Goal: Task Accomplishment & Management: Manage account settings

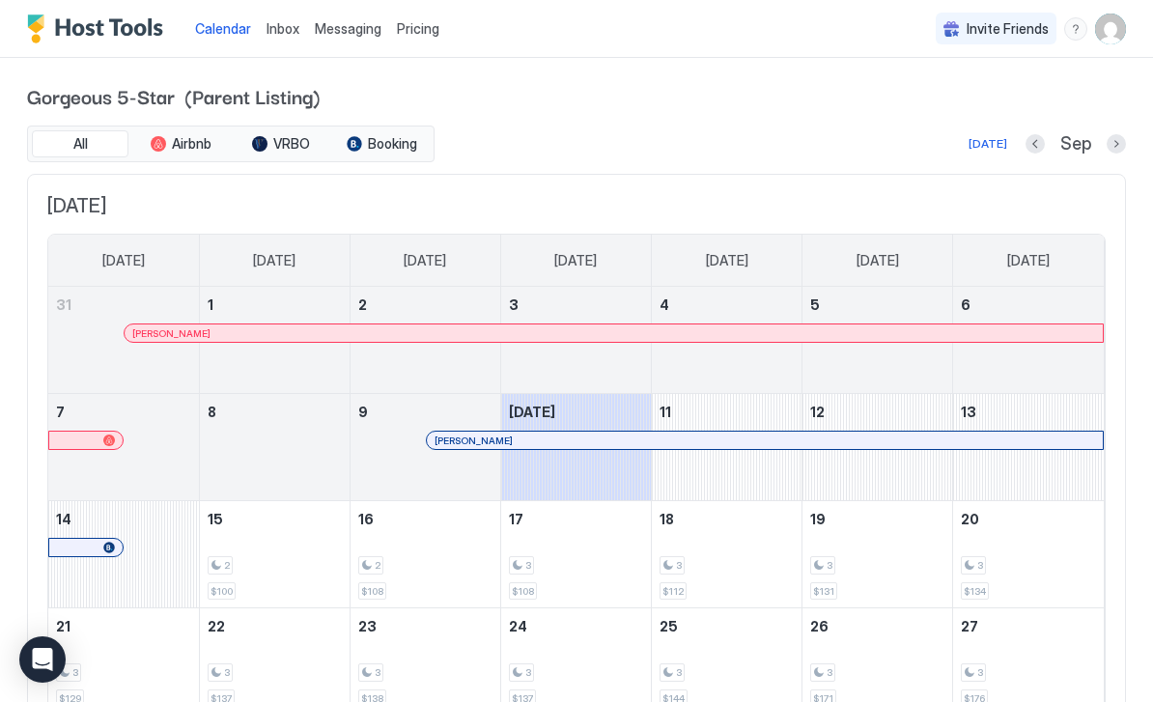
click at [328, 36] on span "Messaging" at bounding box center [348, 28] width 67 height 16
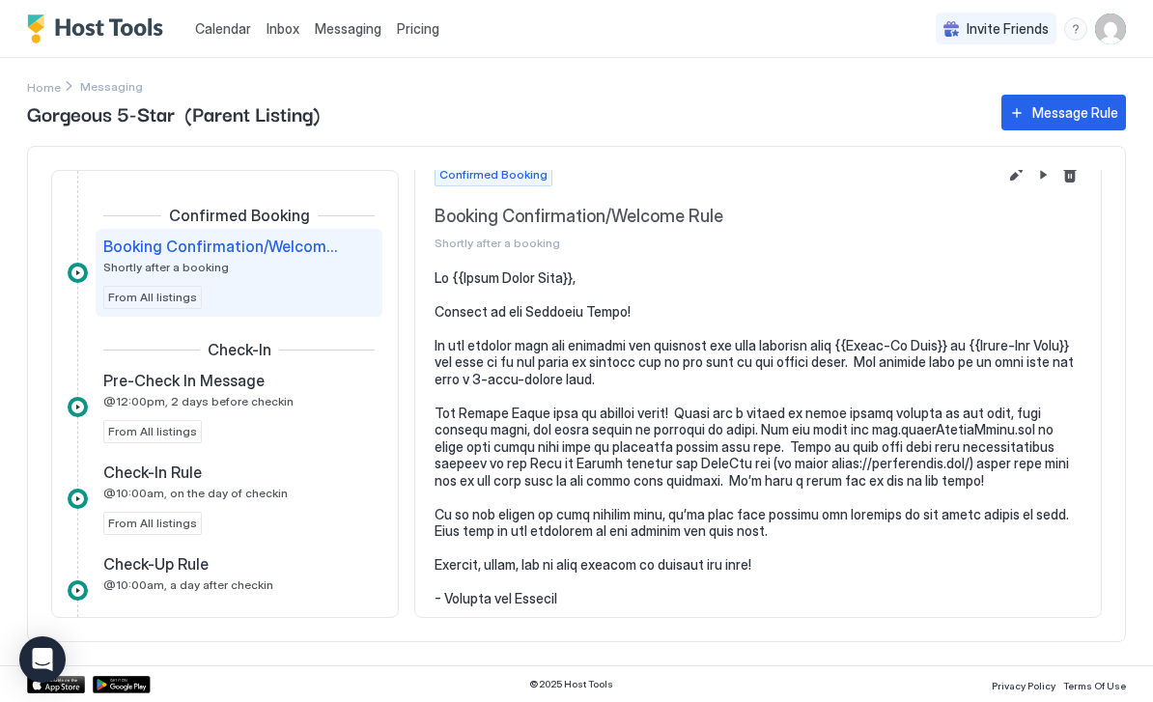
scroll to position [26, 0]
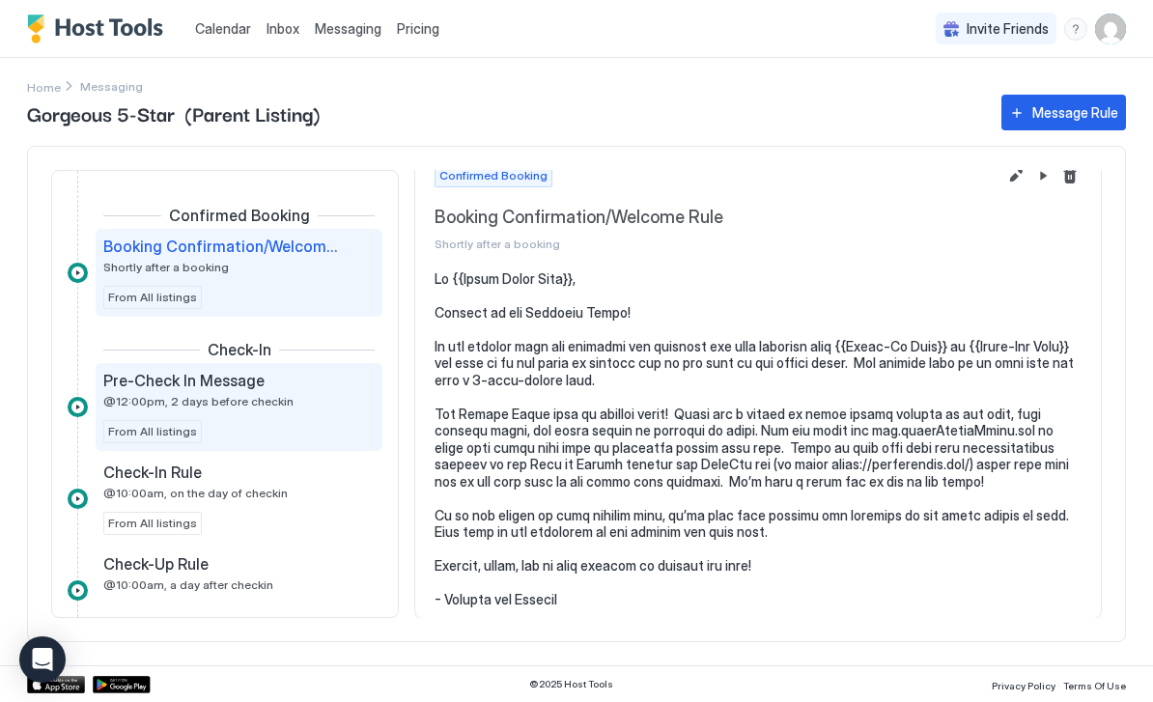
click at [313, 398] on div "Pre-Check In Message @12:00pm, 2 days before checkin" at bounding box center [225, 390] width 244 height 38
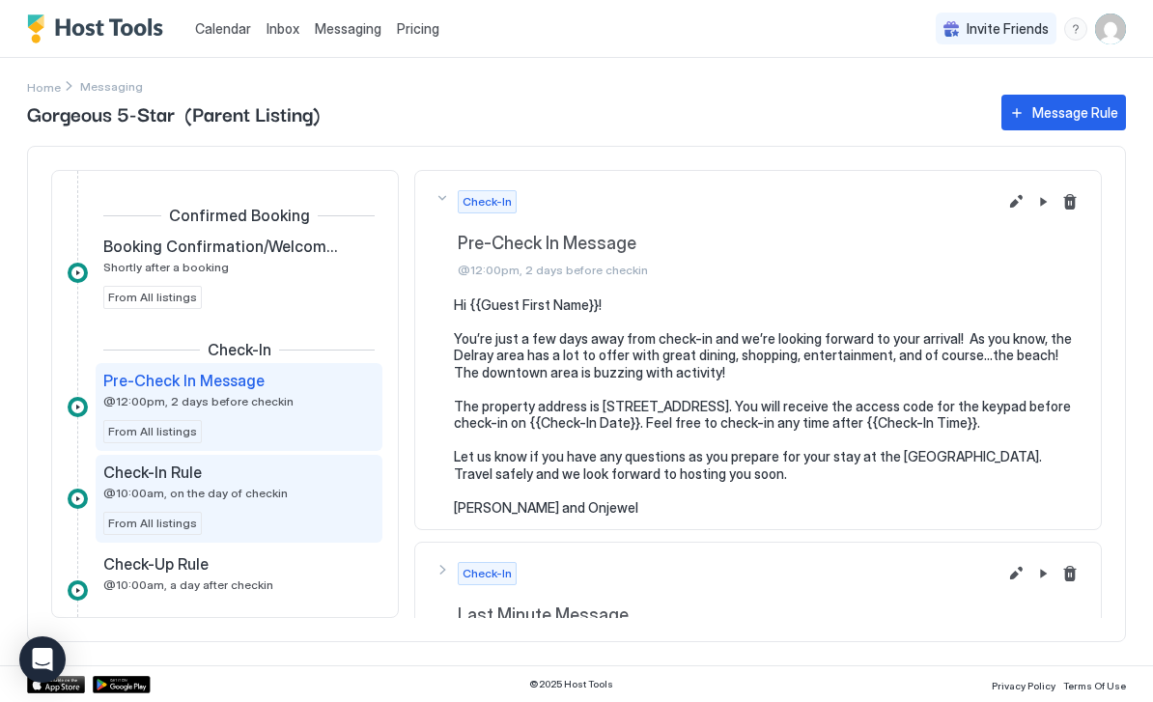
click at [317, 490] on div "Check-In Rule @10:00am, on the day of checkin" at bounding box center [225, 481] width 244 height 38
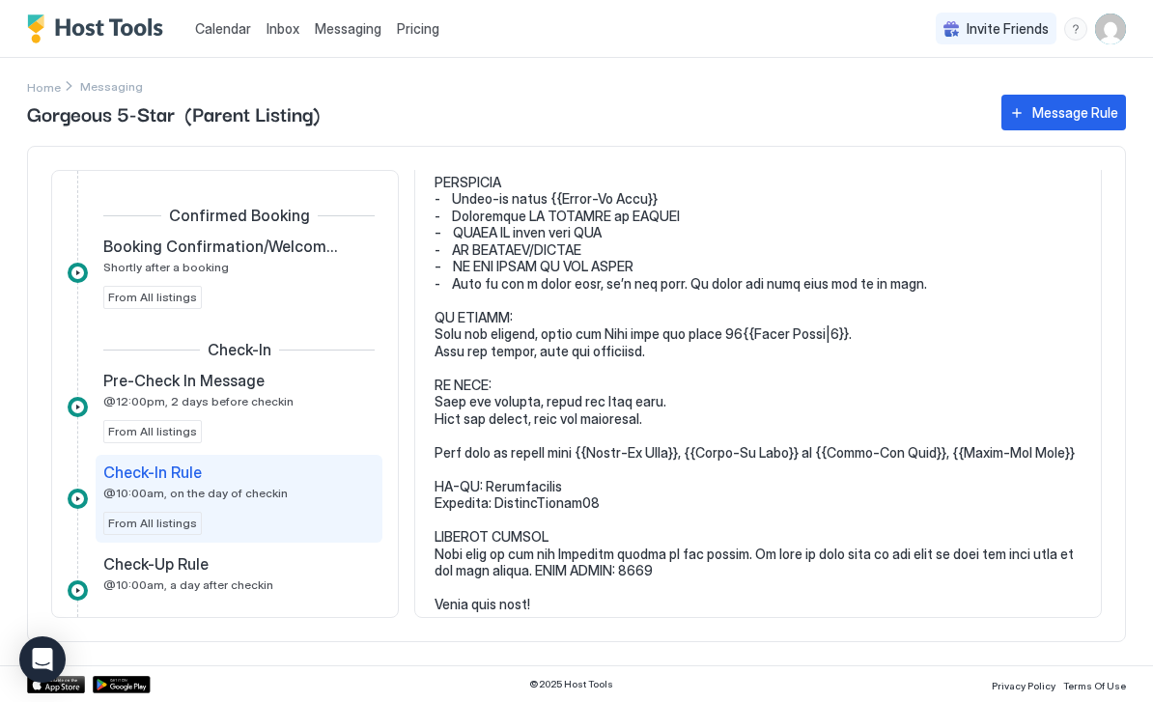
scroll to position [223, 0]
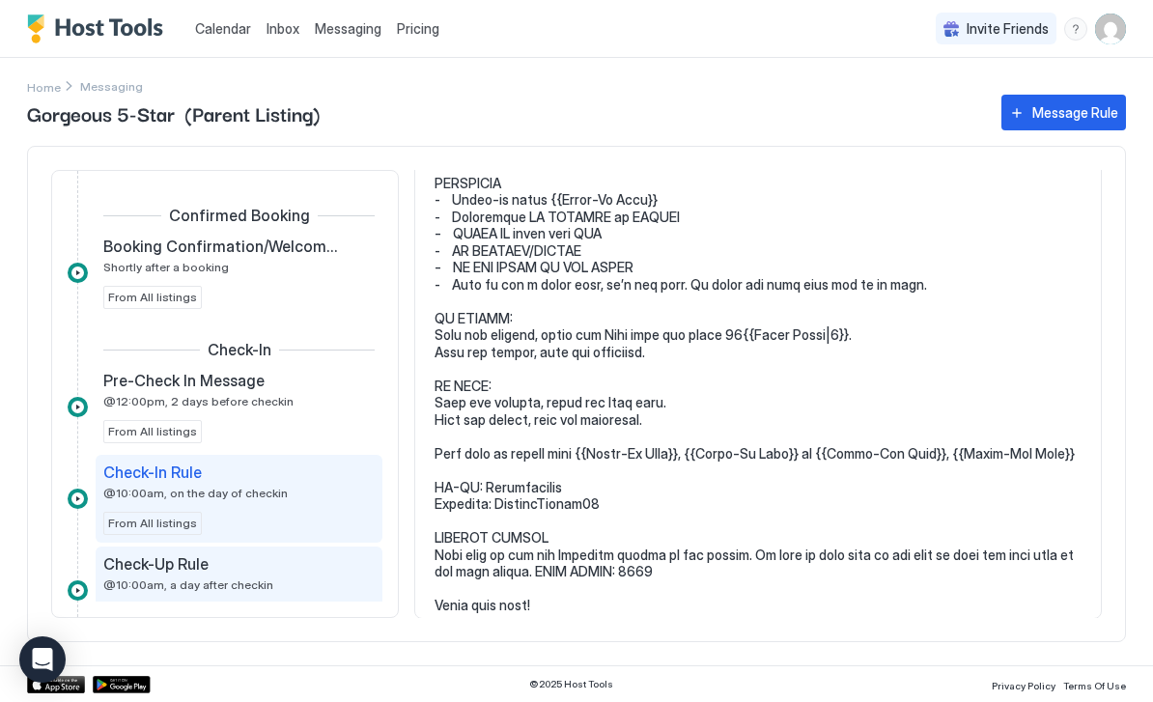
click at [309, 571] on div "Check-Up Rule" at bounding box center [225, 563] width 244 height 19
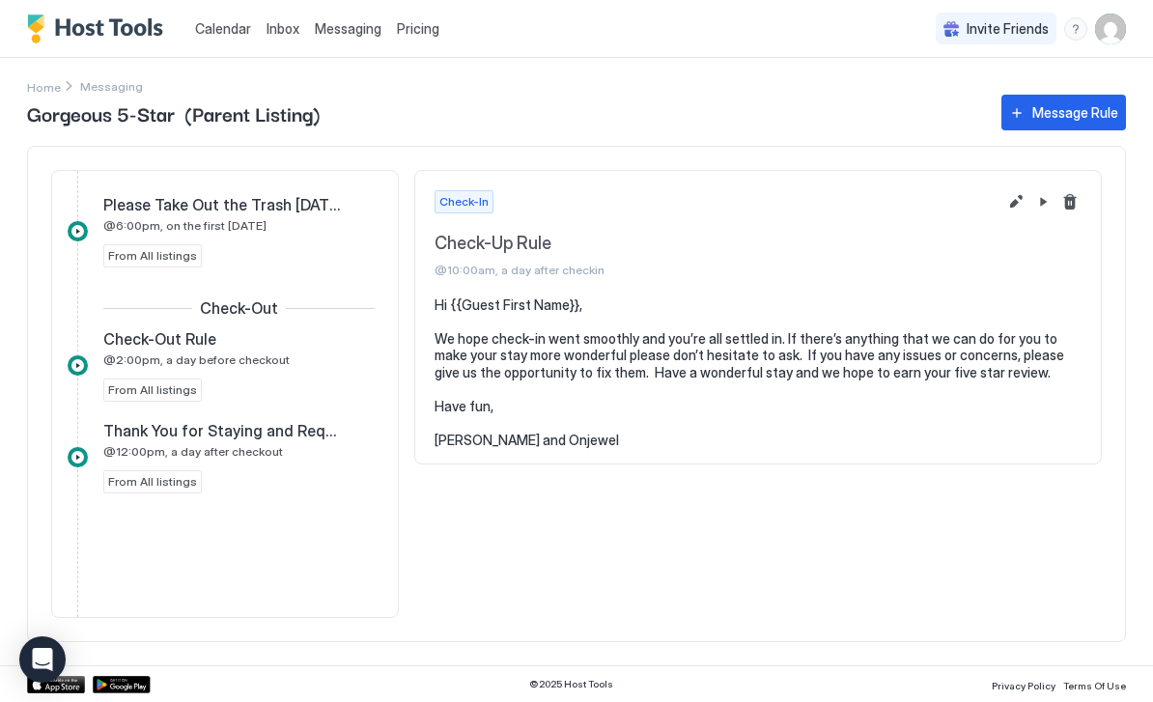
scroll to position [585, 0]
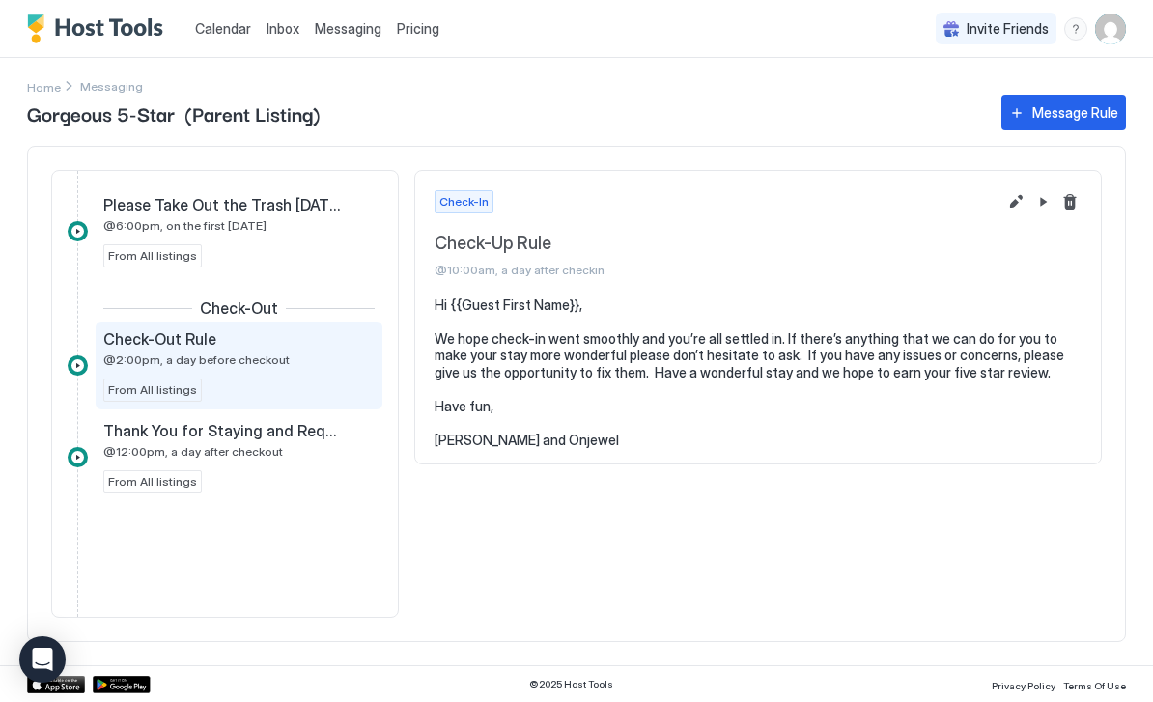
click at [320, 356] on div "Check-Out Rule @2:00pm, a day before checkout" at bounding box center [225, 348] width 244 height 38
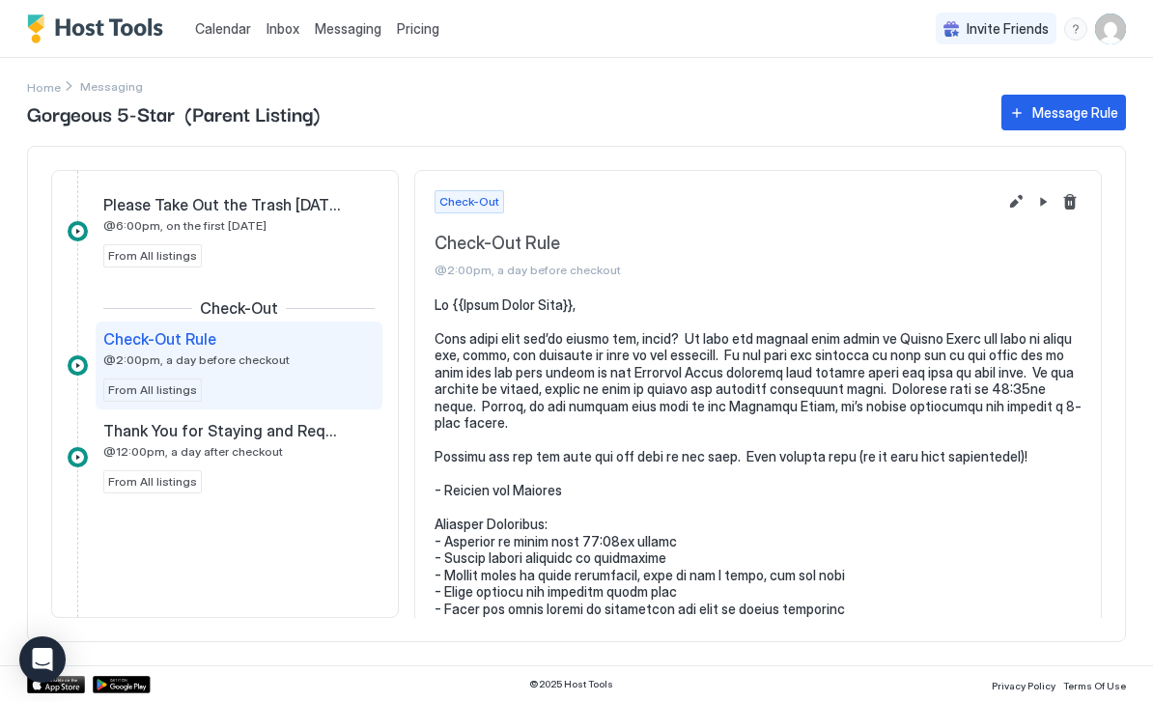
click at [1014, 210] on button "Edit message rule" at bounding box center [1015, 201] width 23 height 23
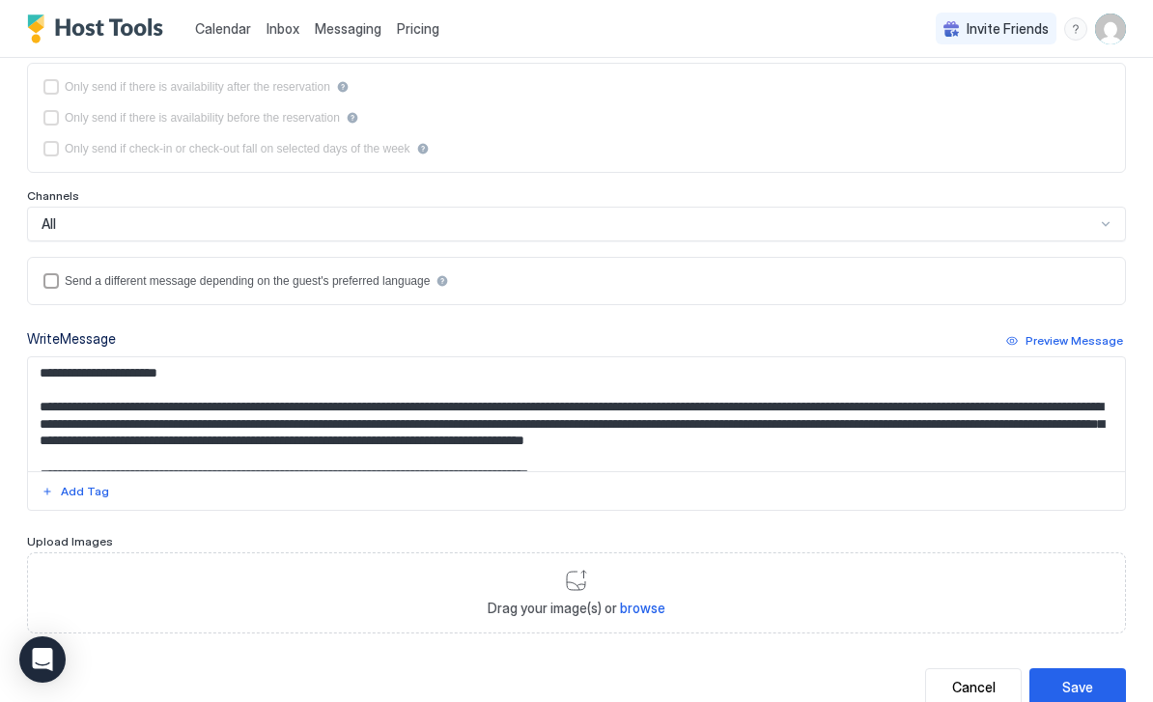
scroll to position [318, 0]
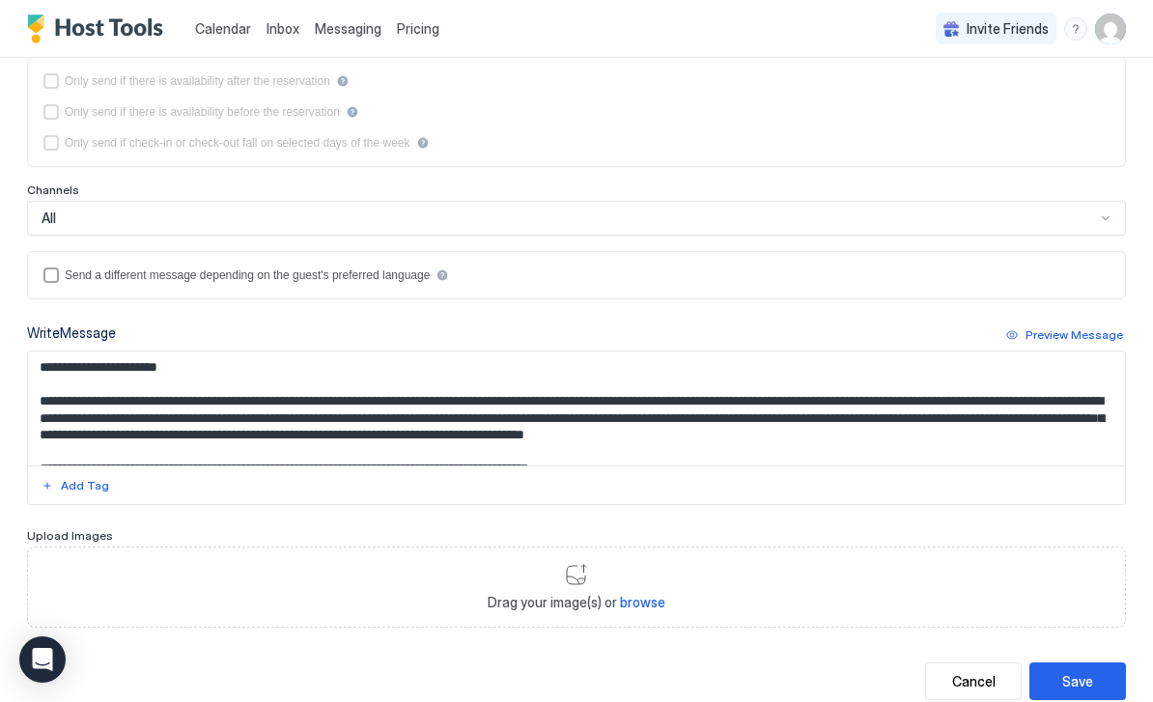
click at [376, 432] on textarea "Input Field" at bounding box center [576, 408] width 1097 height 114
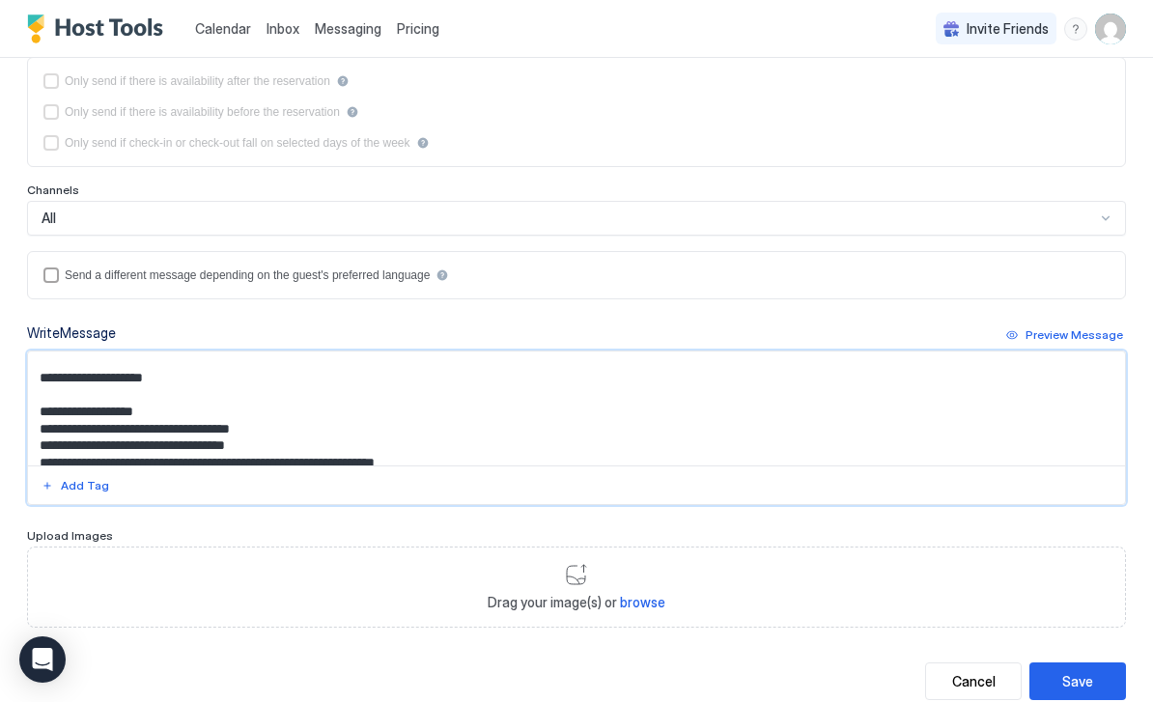
scroll to position [126, 0]
click at [312, 422] on textarea "Input Field" at bounding box center [576, 408] width 1097 height 114
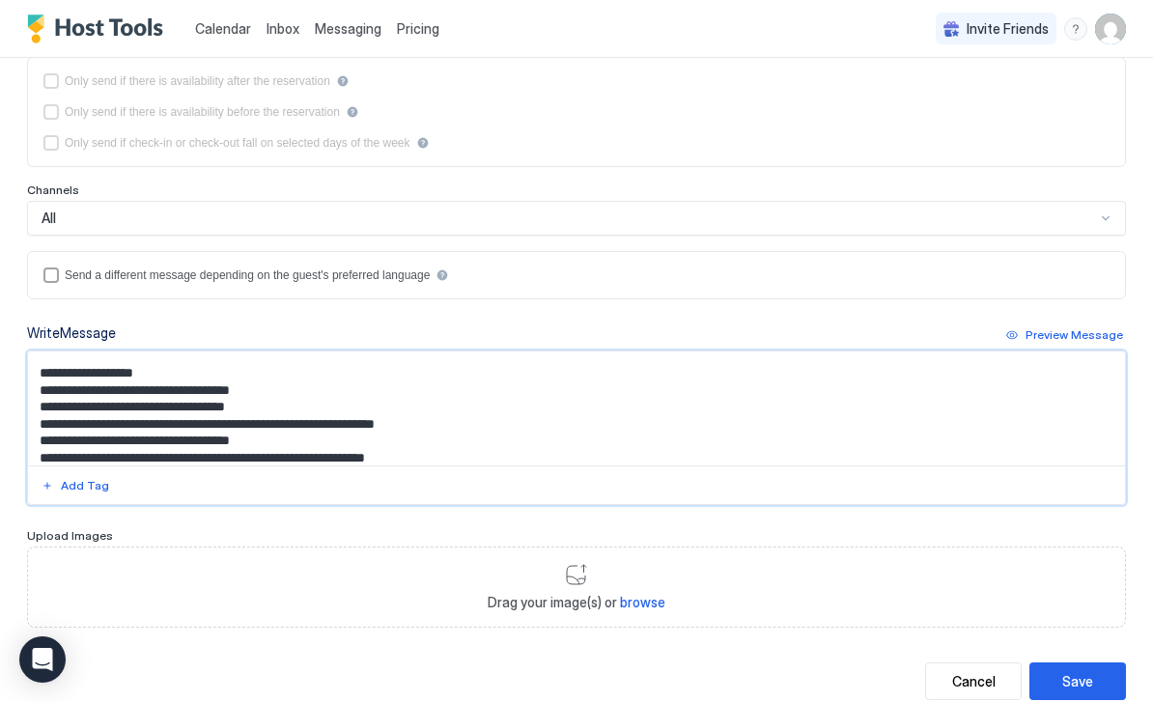
scroll to position [164, 0]
click at [449, 421] on textarea "Input Field" at bounding box center [576, 408] width 1097 height 114
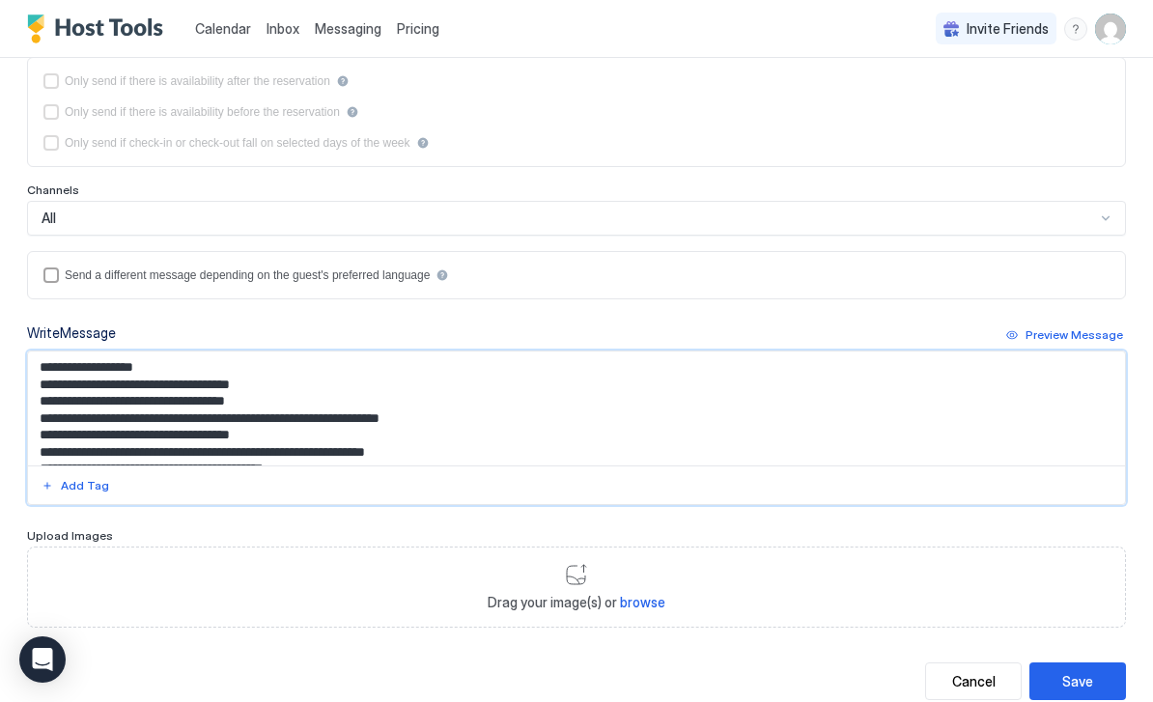
scroll to position [165, 0]
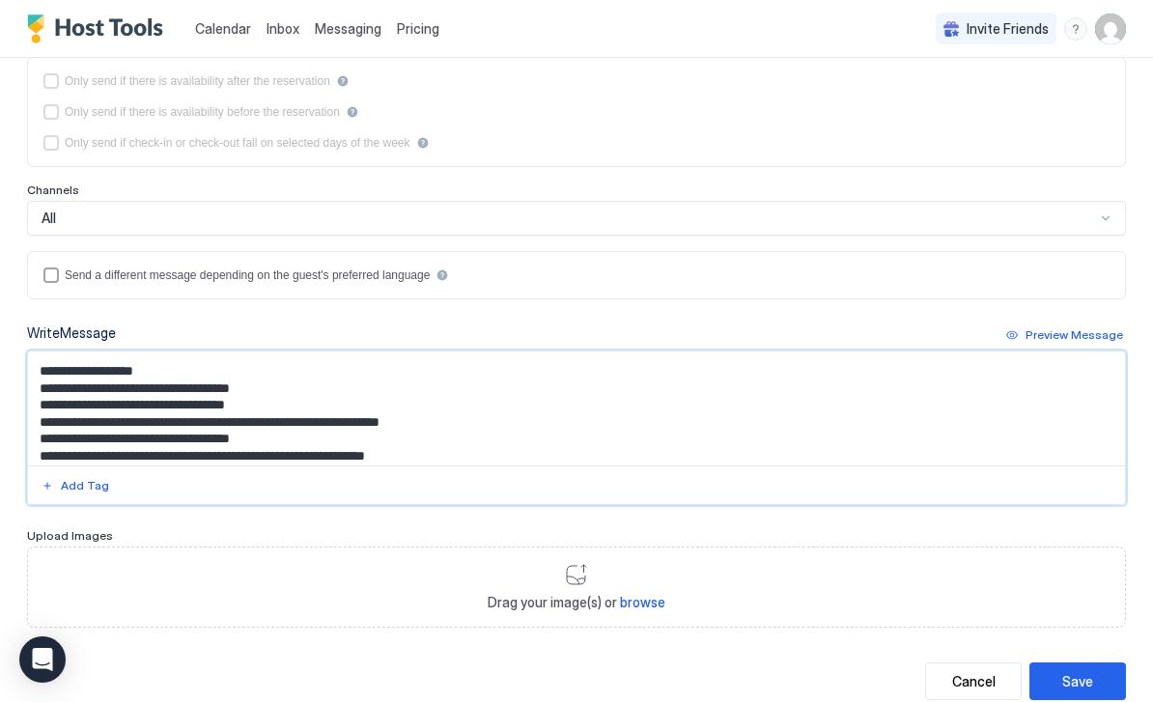
type textarea "**********"
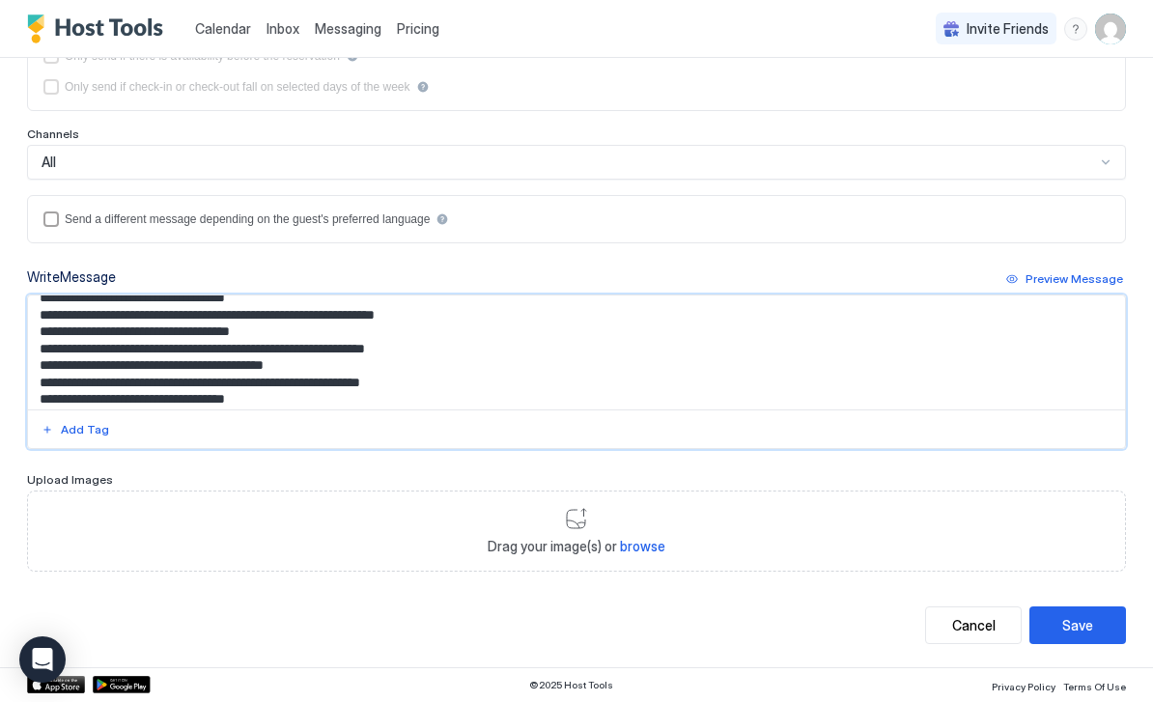
scroll to position [373, 0]
click at [1078, 625] on div "Save" at bounding box center [1077, 626] width 31 height 20
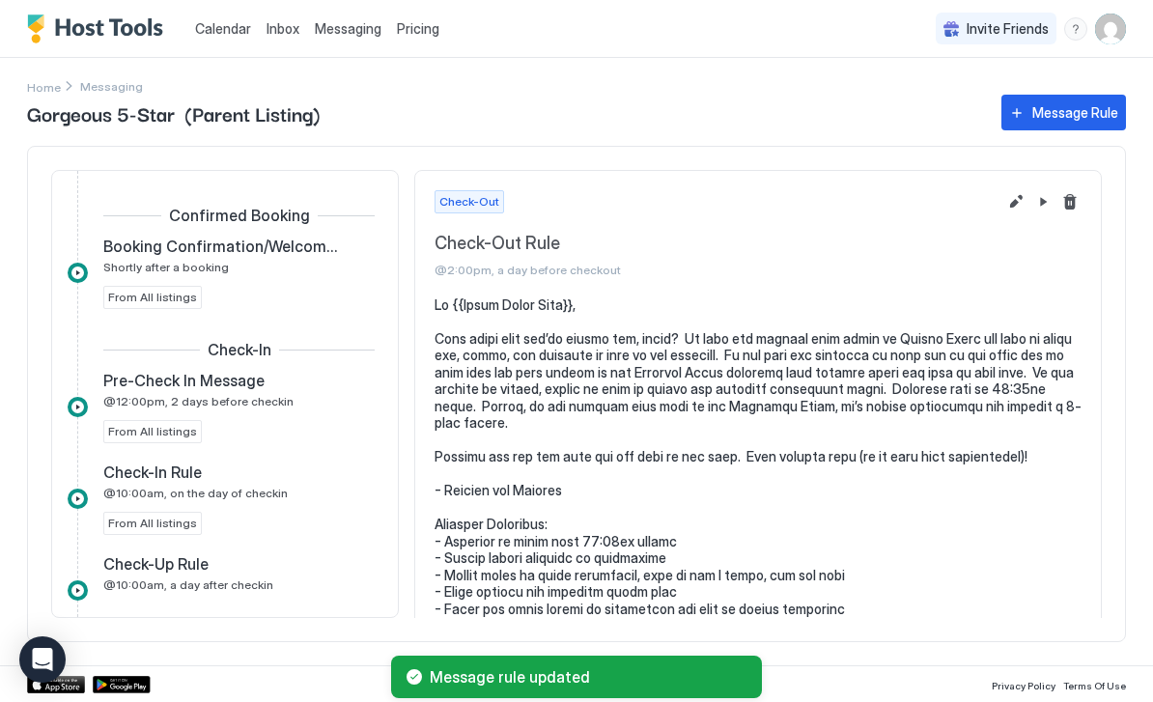
scroll to position [557, 0]
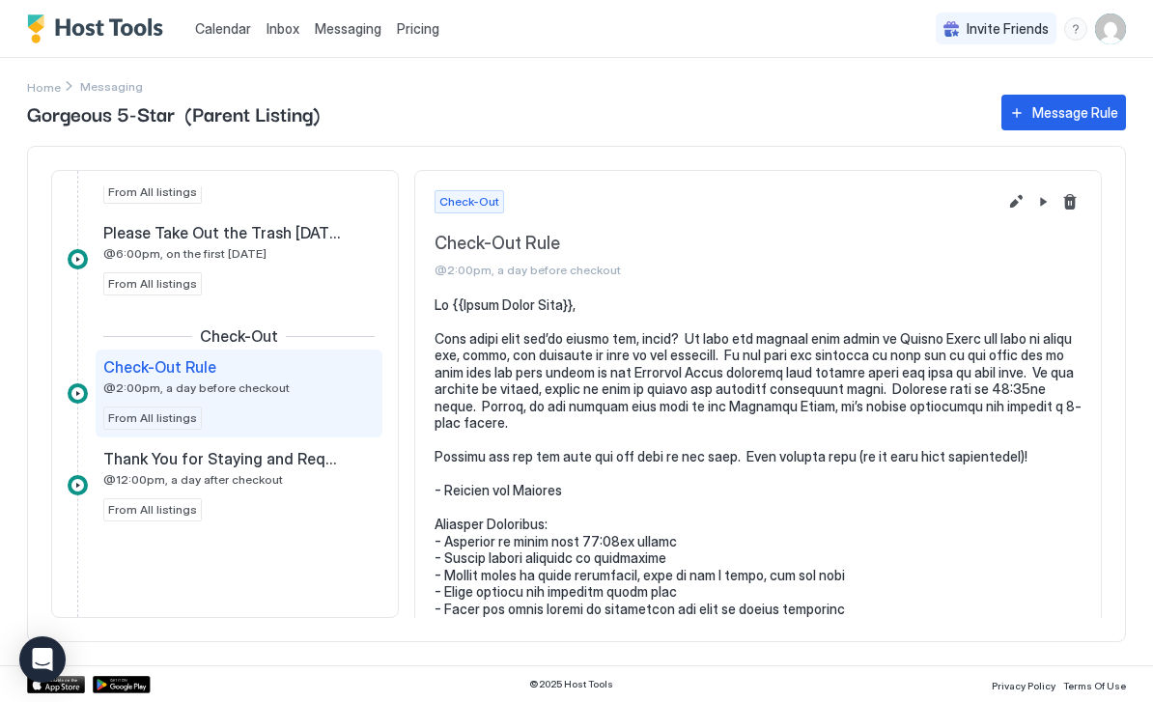
click at [1007, 208] on button "Edit message rule" at bounding box center [1015, 201] width 23 height 23
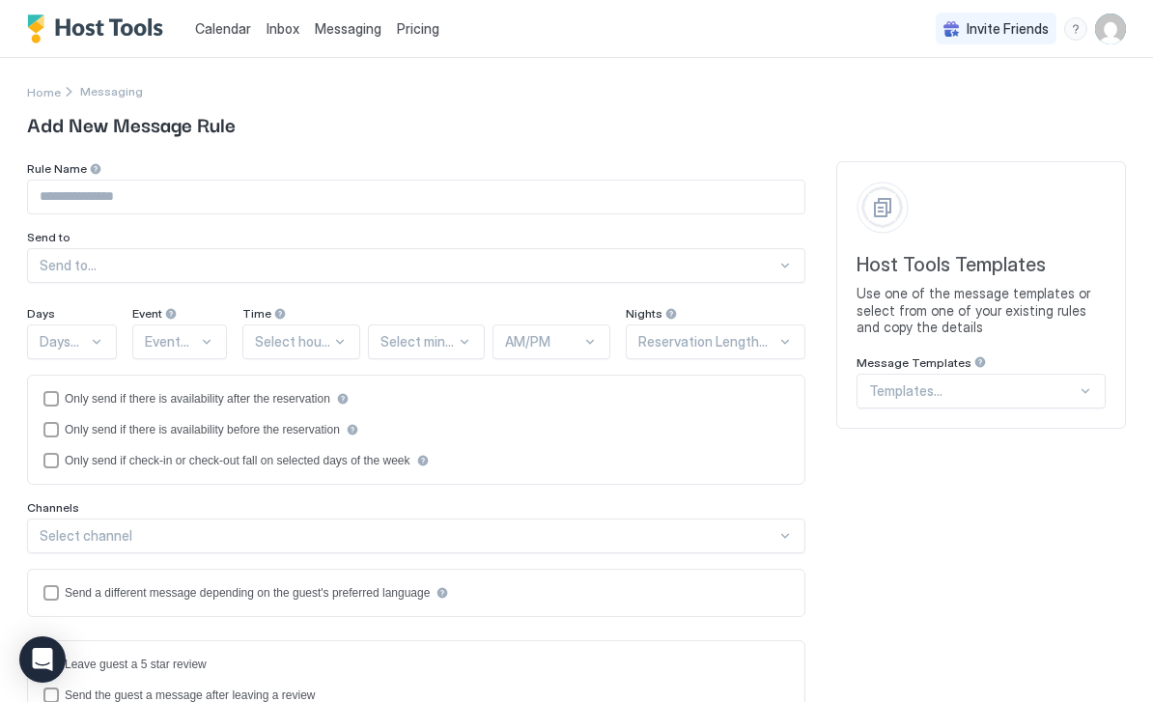
type input "**********"
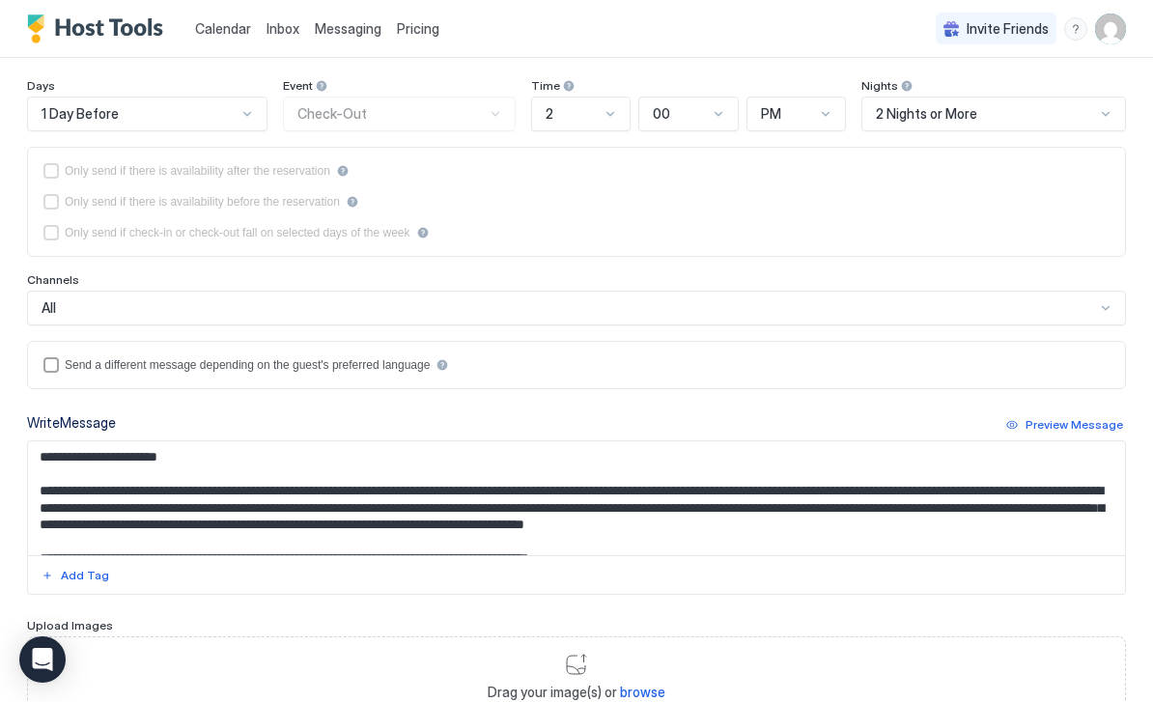
scroll to position [236, 0]
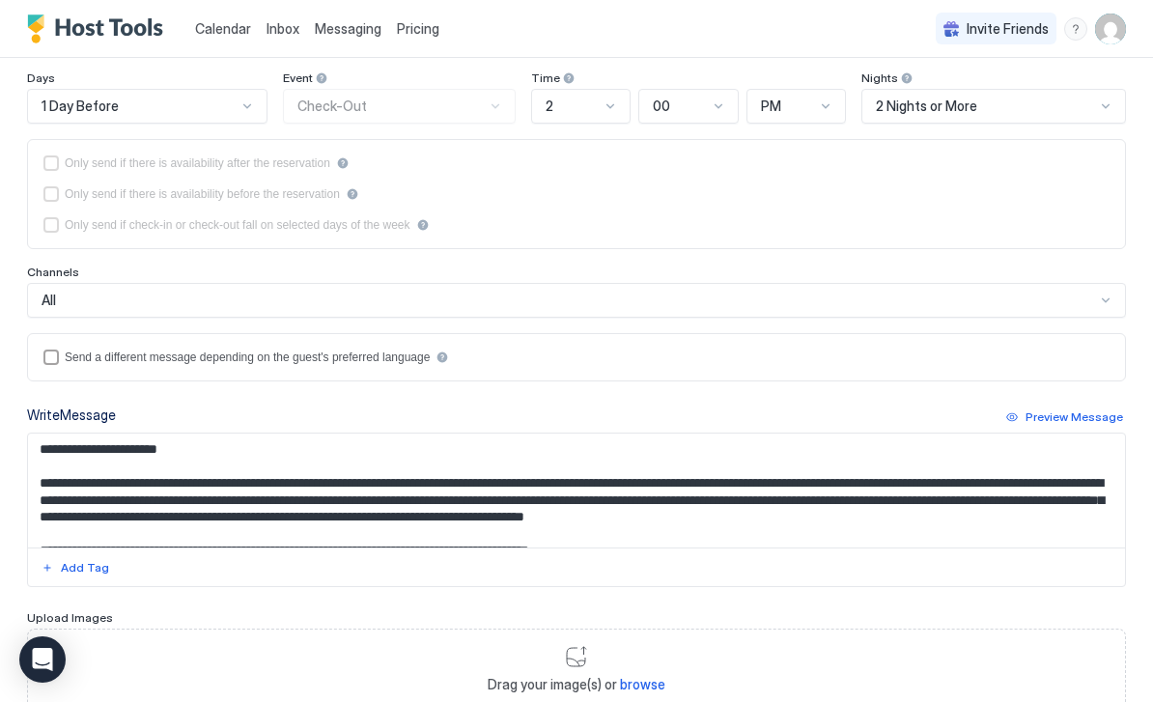
click at [360, 520] on textarea "Input Field" at bounding box center [576, 490] width 1097 height 114
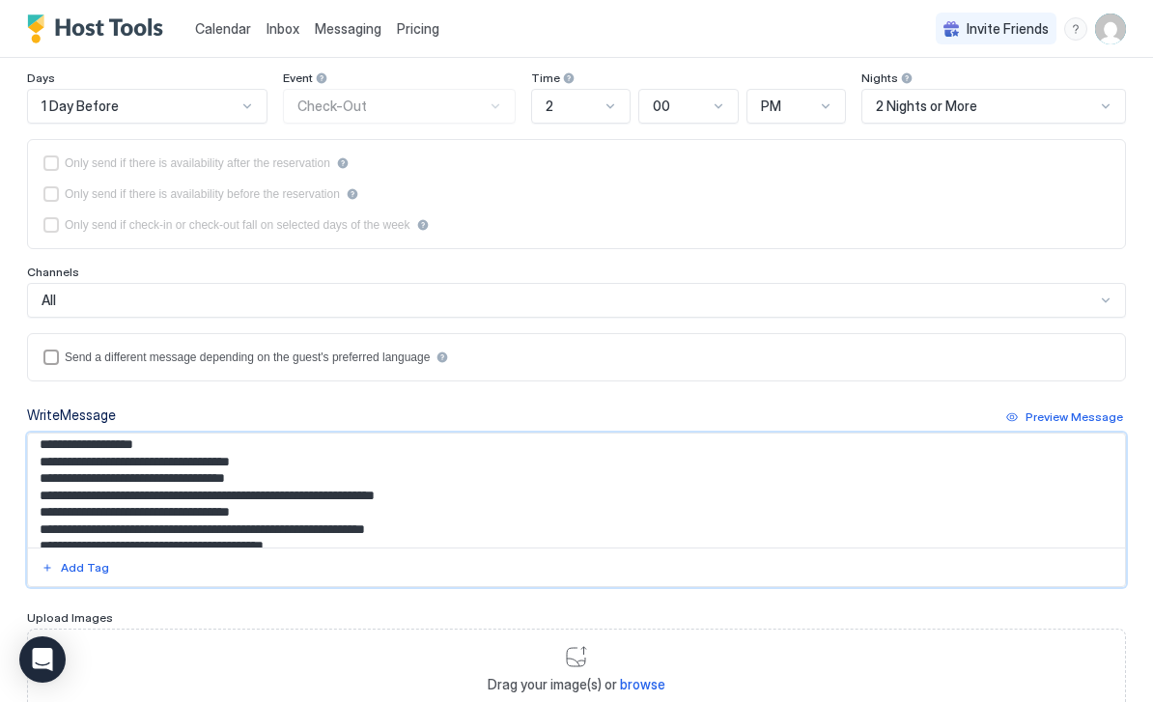
scroll to position [164, 0]
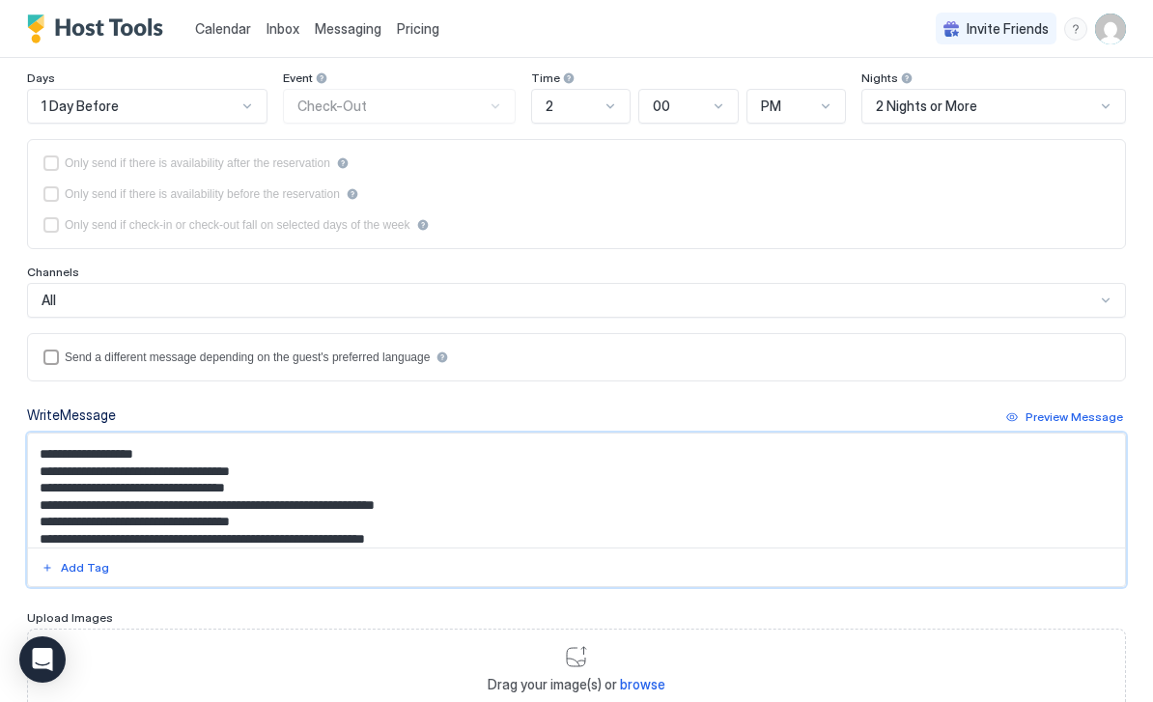
click at [405, 460] on textarea "Input Field" at bounding box center [576, 490] width 1097 height 114
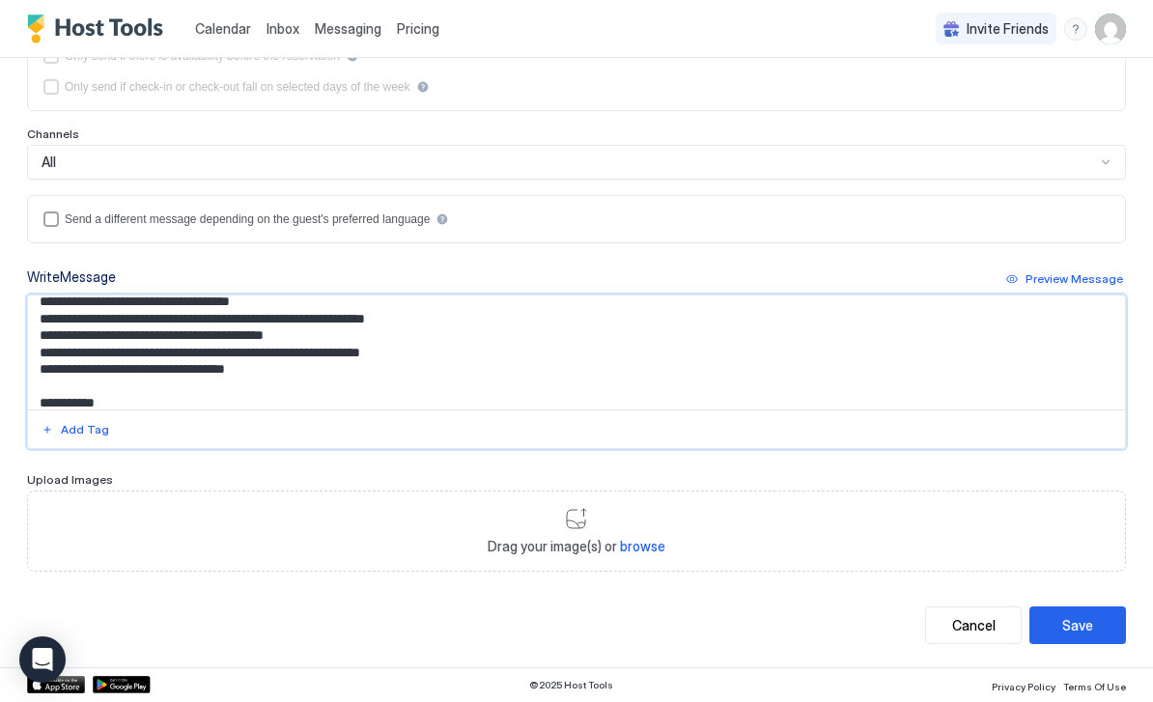
scroll to position [373, 0]
type textarea "**********"
click at [1081, 636] on button "Save" at bounding box center [1077, 626] width 97 height 38
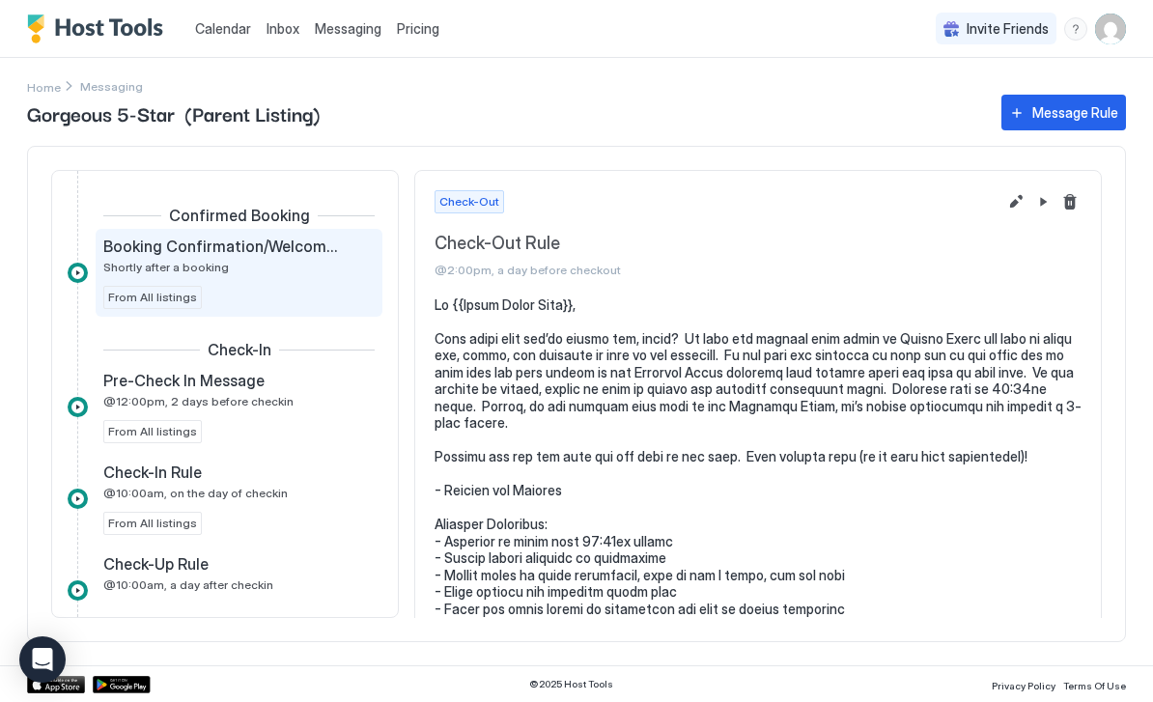
click at [333, 304] on div "Booking Confirmation/Welcome Rule Shortly after a booking From All listings" at bounding box center [238, 273] width 271 height 72
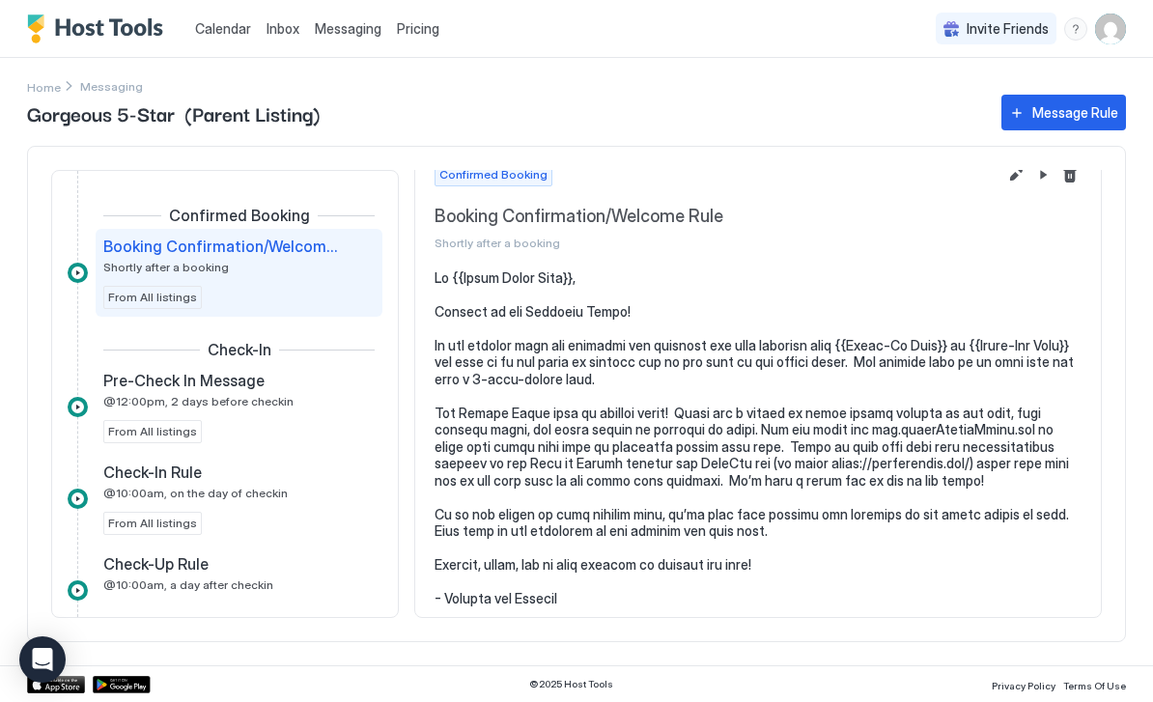
scroll to position [26, 0]
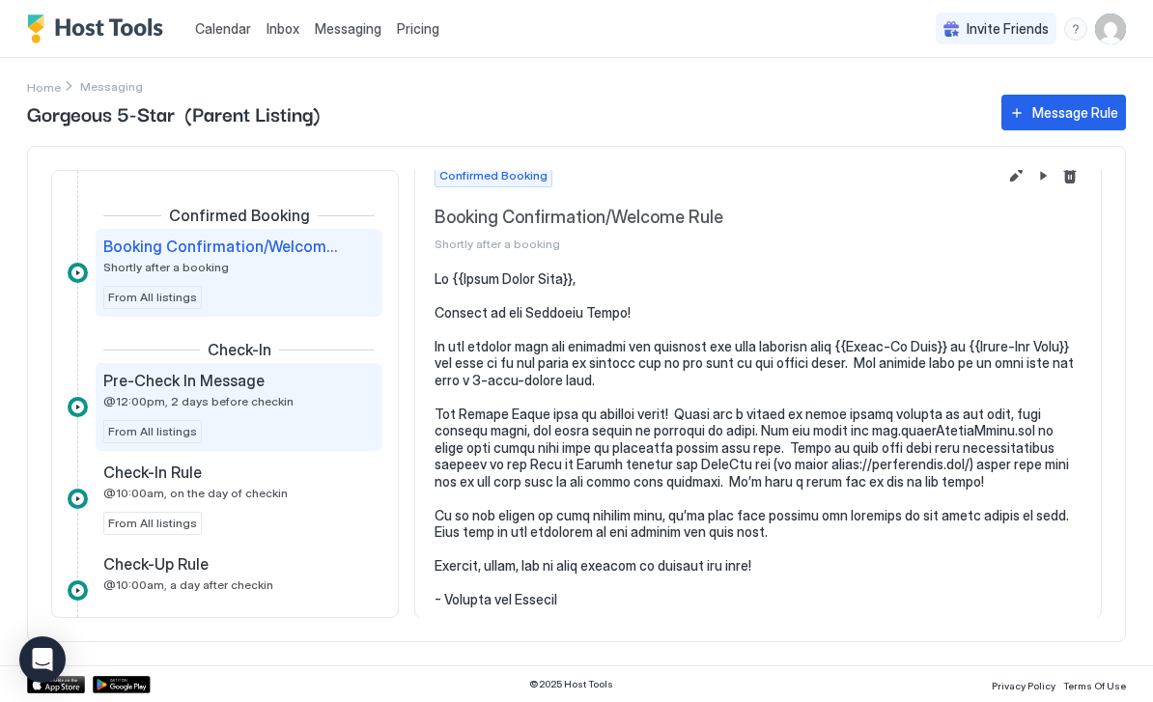
click at [305, 404] on div "Pre-Check In Message @12:00pm, 2 days before checkin" at bounding box center [225, 390] width 244 height 38
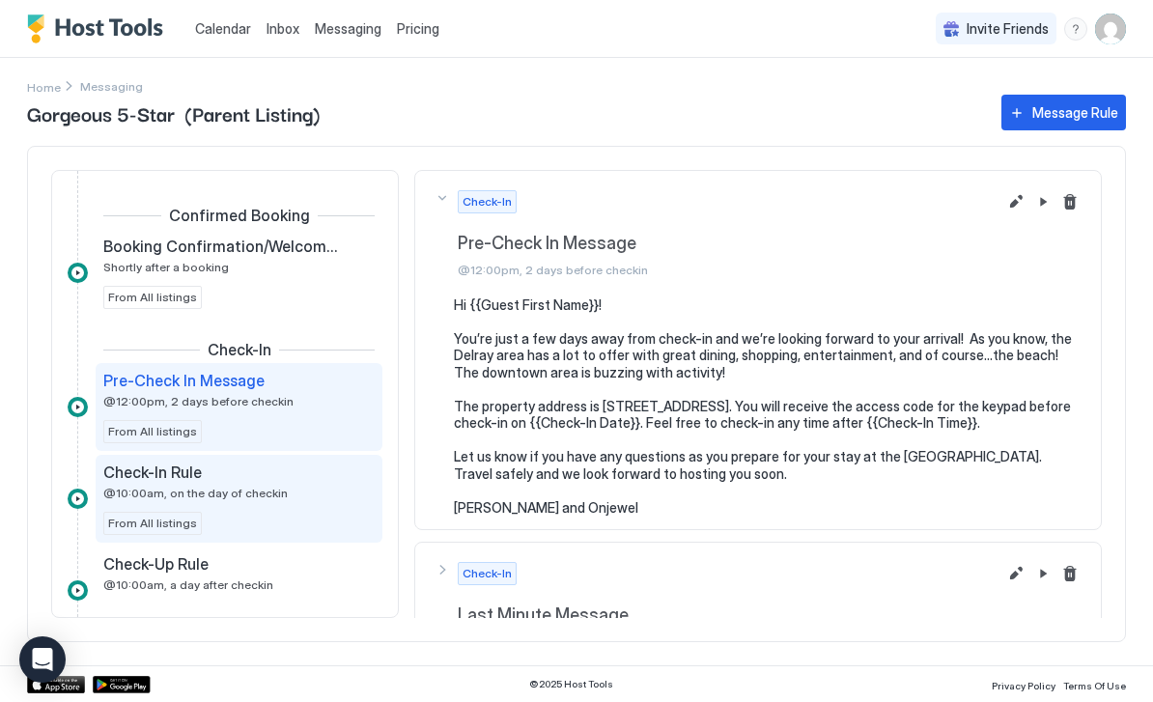
click at [315, 478] on div "Check-In Rule" at bounding box center [225, 471] width 244 height 19
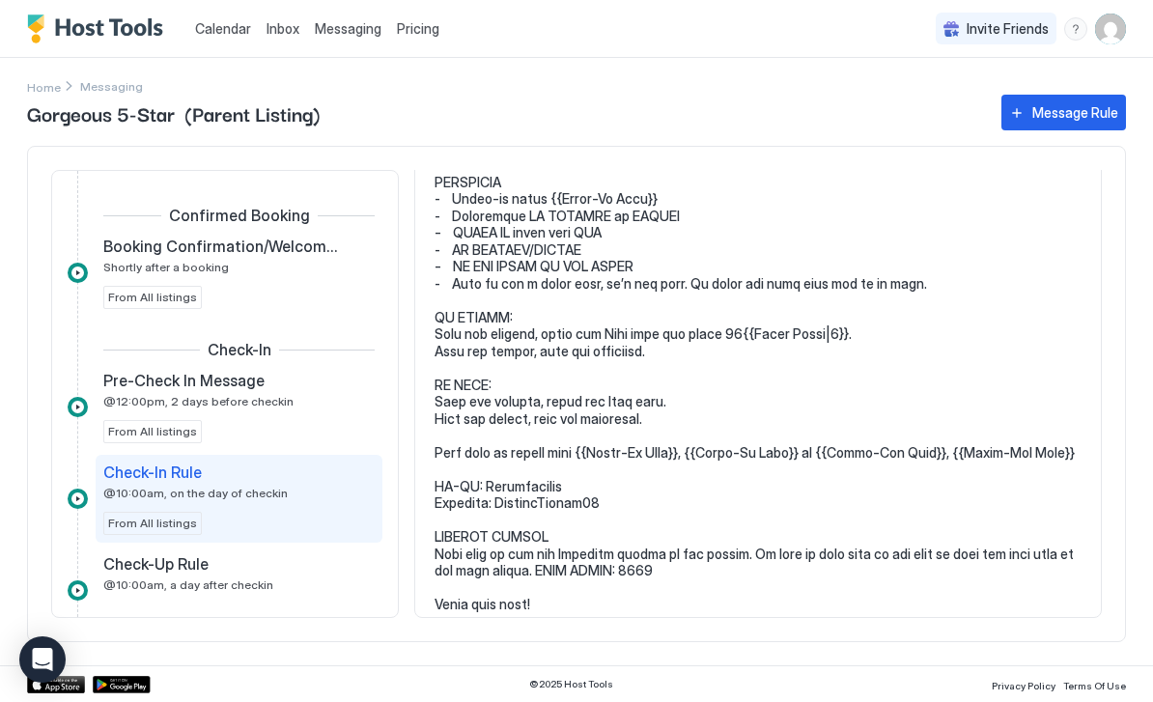
scroll to position [223, 0]
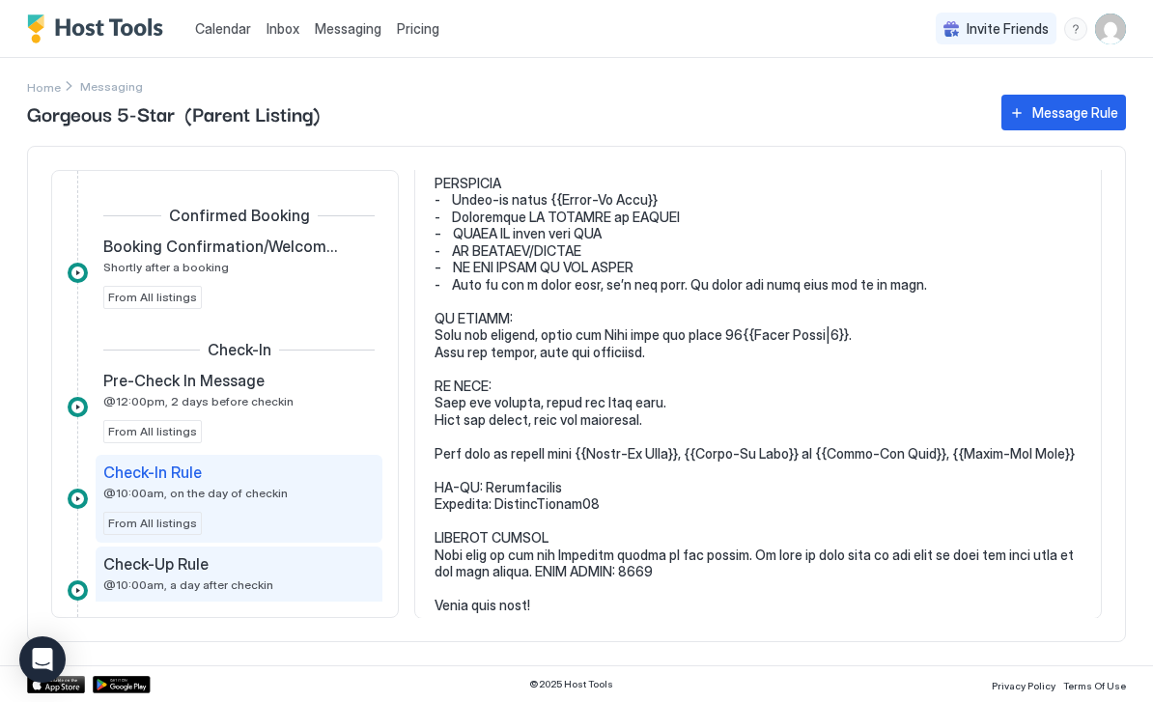
click at [292, 576] on div "Check-Up Rule @10:00am, a day after checkin" at bounding box center [225, 573] width 244 height 38
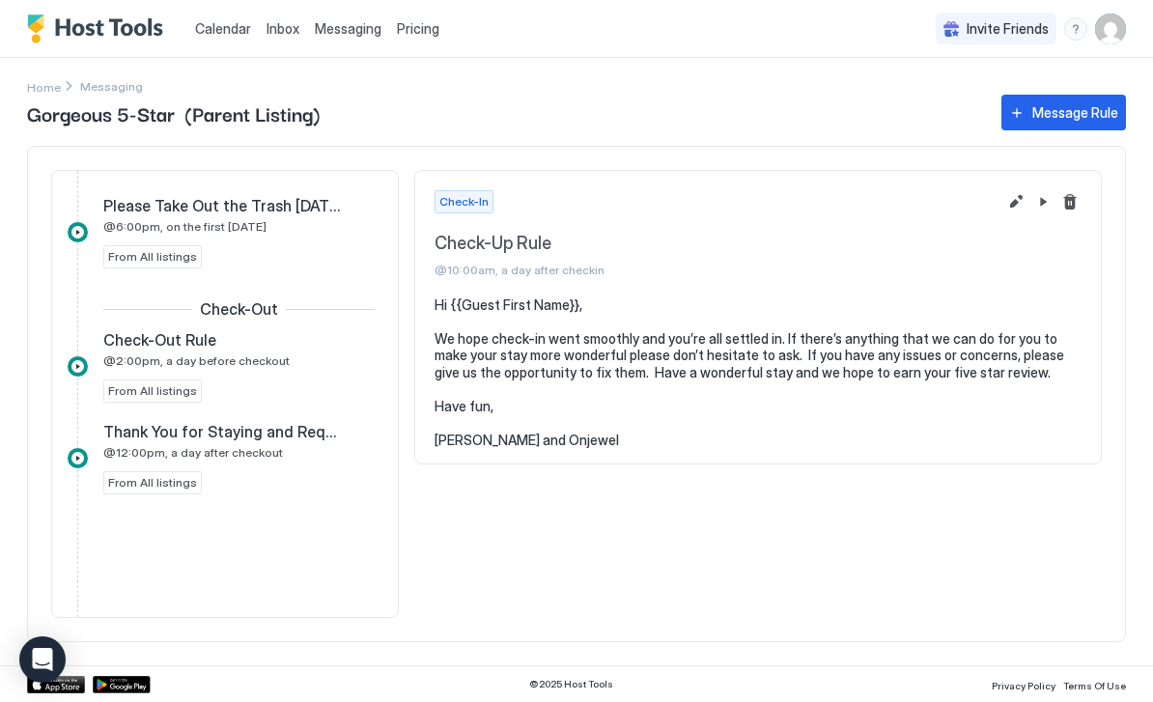
scroll to position [585, 0]
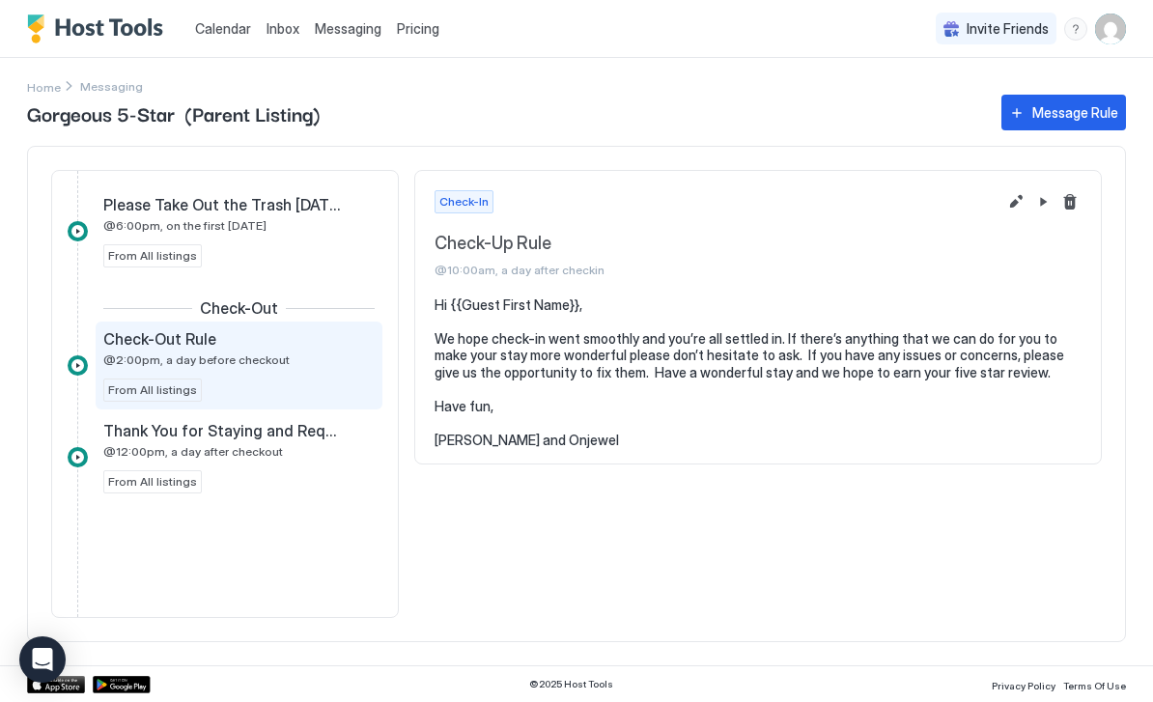
click at [311, 360] on div "Check-Out Rule @2:00pm, a day before checkout" at bounding box center [225, 348] width 244 height 38
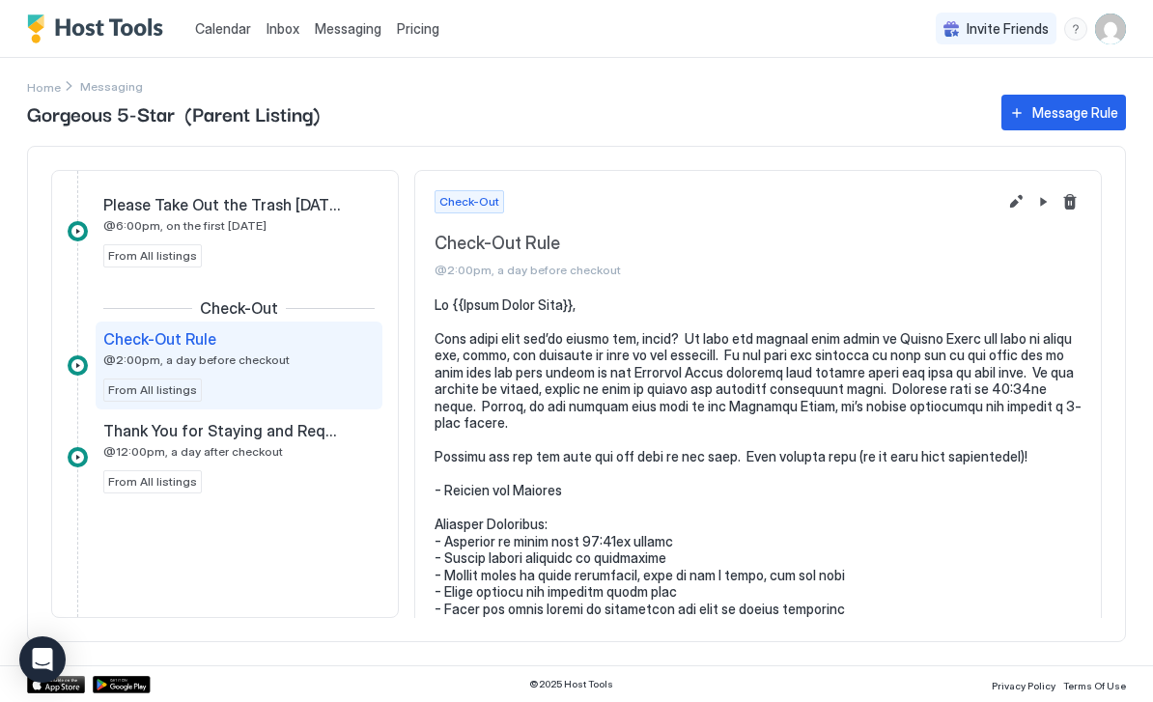
click at [216, 37] on link "Calendar" at bounding box center [223, 28] width 56 height 20
